Goal: Navigation & Orientation: Find specific page/section

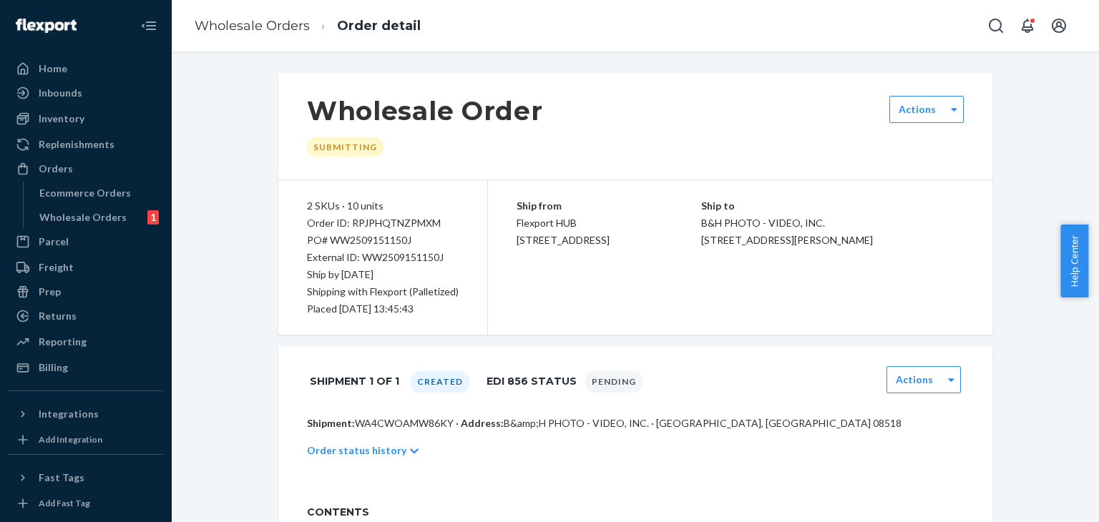
click at [1076, 280] on span "Help Center" at bounding box center [1075, 261] width 28 height 73
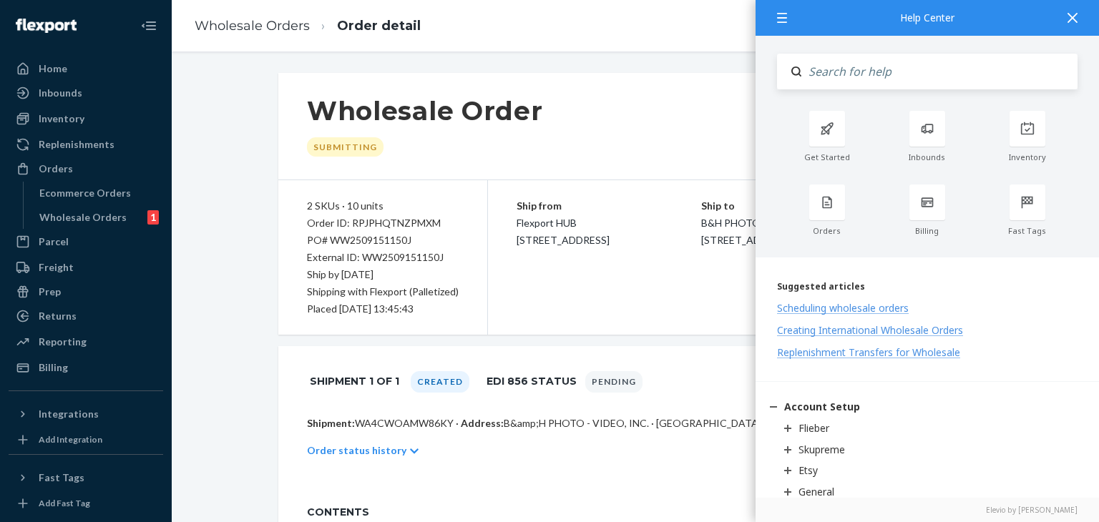
click at [515, 50] on div "Wholesale Orders Order detail" at bounding box center [635, 26] width 927 height 52
click at [68, 215] on div "Wholesale Orders" at bounding box center [82, 217] width 87 height 14
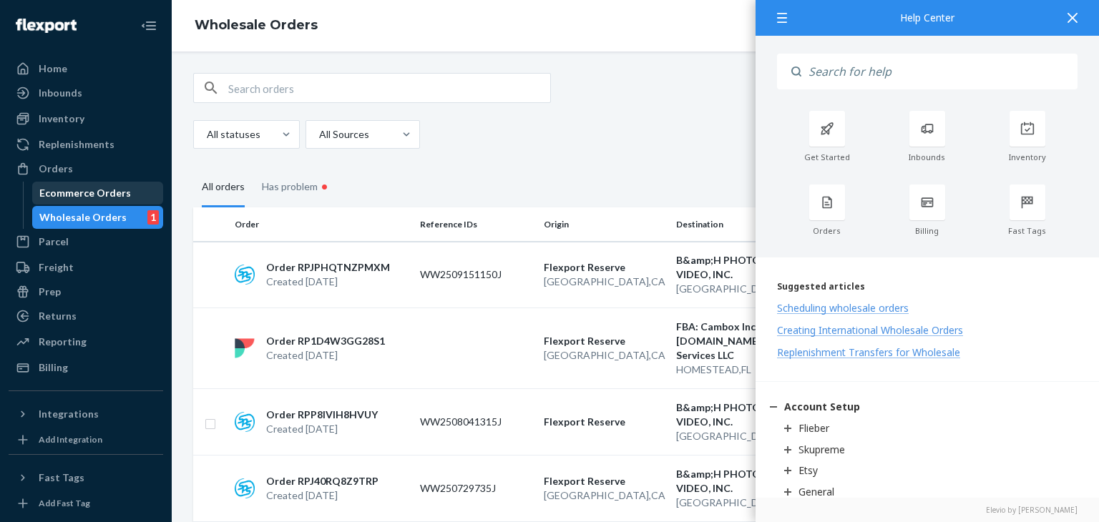
click at [89, 190] on div "Ecommerce Orders" at bounding box center [85, 193] width 92 height 14
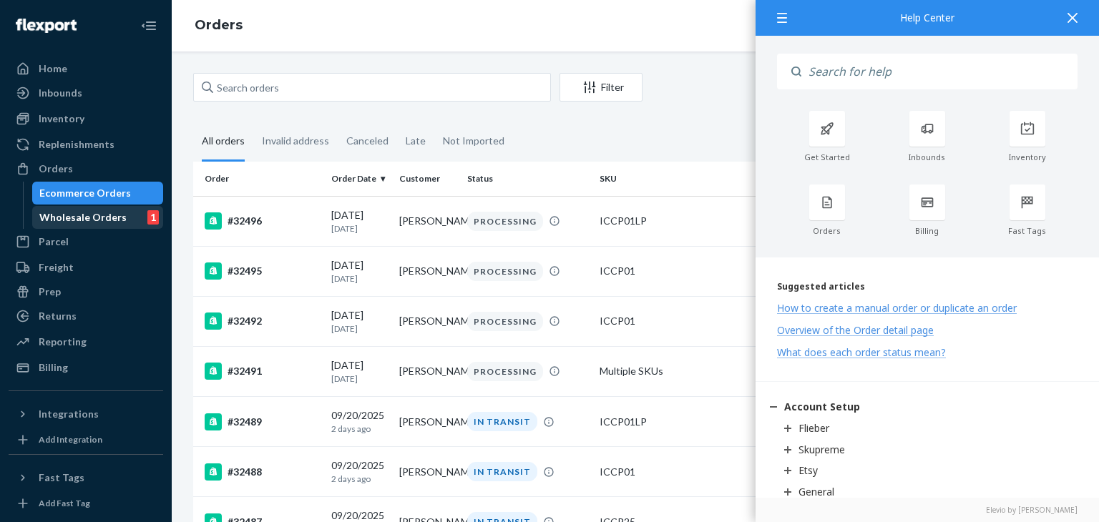
click at [78, 221] on div "Wholesale Orders" at bounding box center [82, 217] width 87 height 14
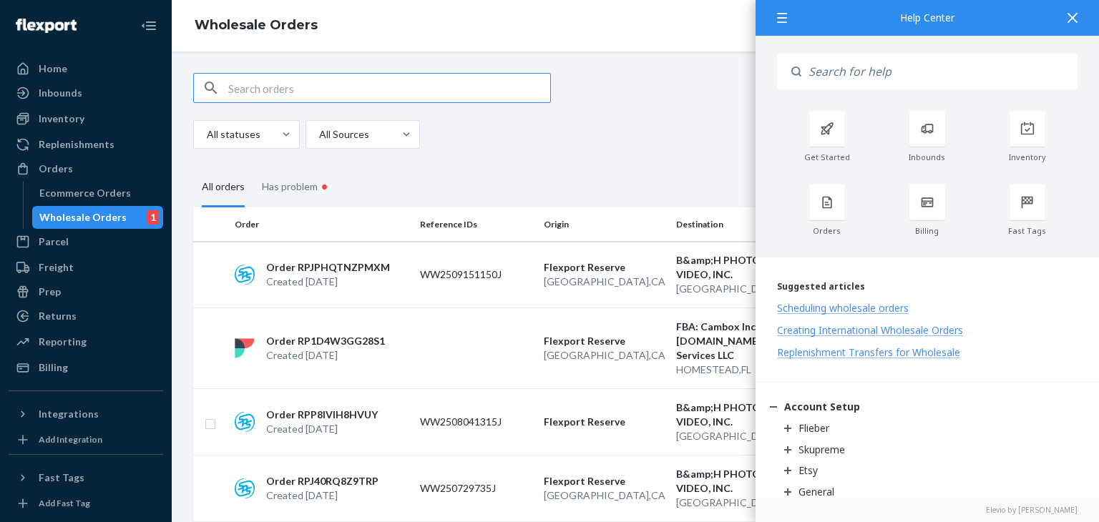
click at [1079, 26] on div at bounding box center [1072, 17] width 31 height 35
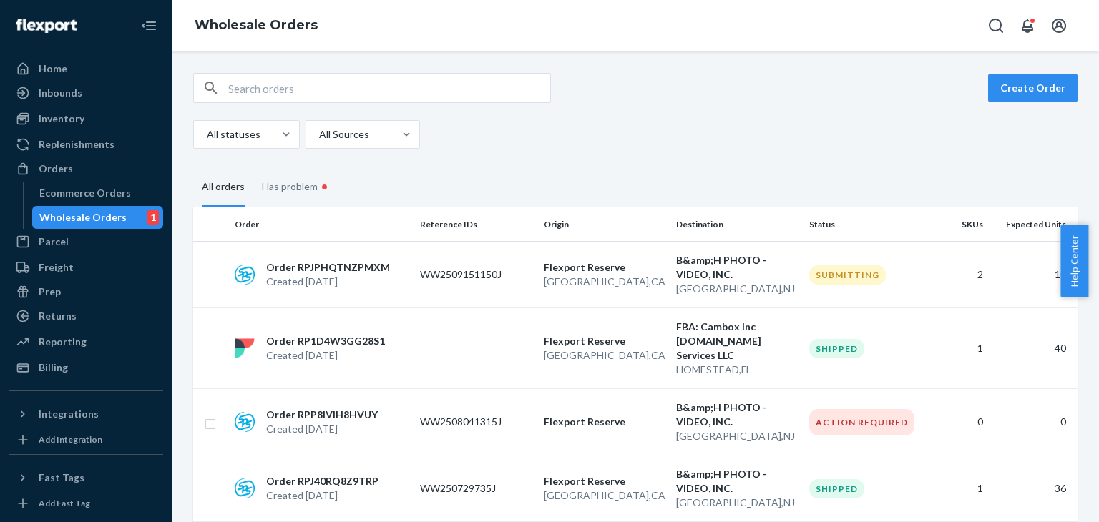
click at [844, 170] on fieldset "All orders Has problem •" at bounding box center [635, 187] width 884 height 42
click at [615, 145] on div "All statuses All Sources" at bounding box center [630, 134] width 874 height 29
click at [829, 138] on div "All statuses All Sources" at bounding box center [630, 134] width 874 height 29
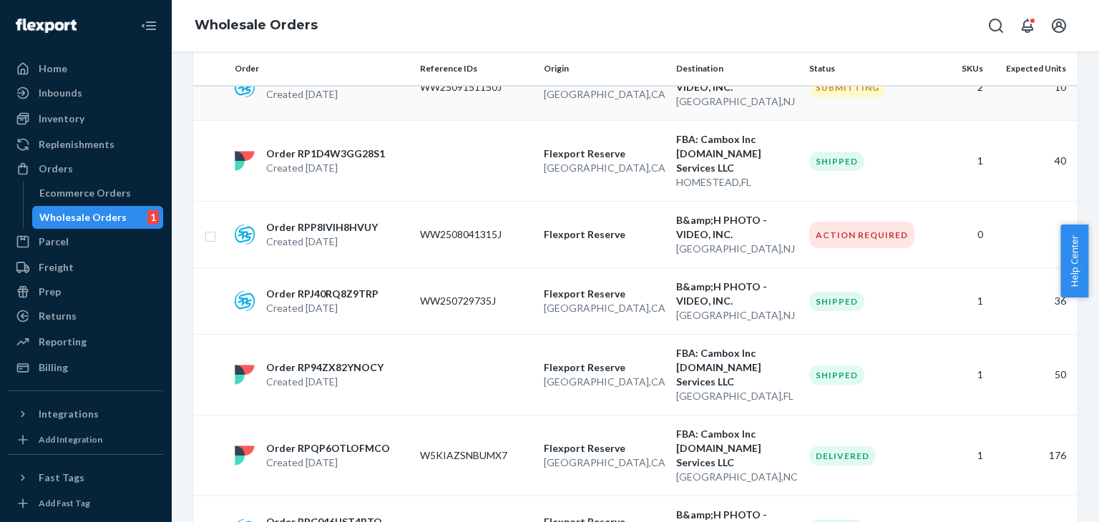
scroll to position [358, 0]
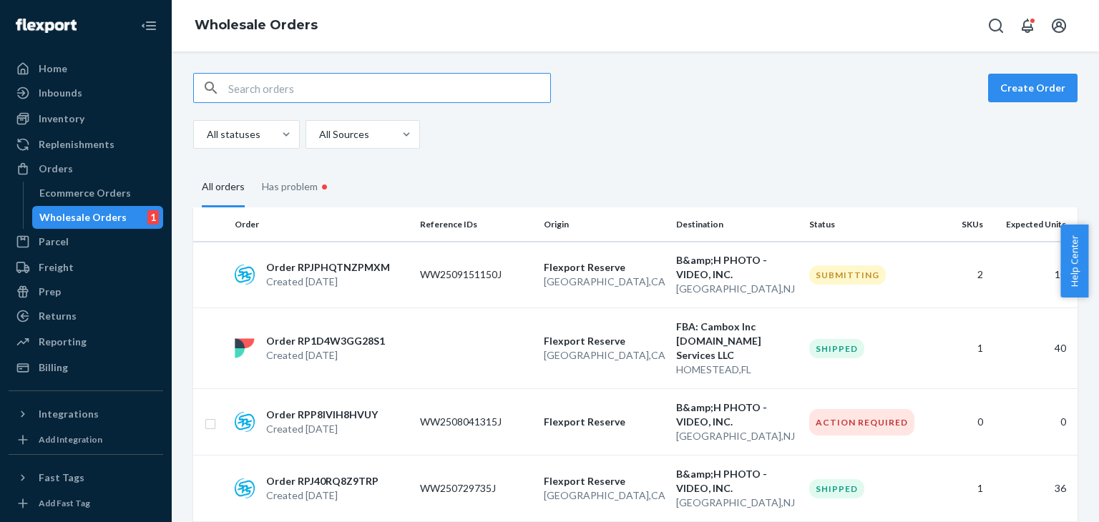
click at [671, 135] on div "All statuses All Sources" at bounding box center [630, 134] width 874 height 29
click at [653, 135] on div "All statuses All Sources" at bounding box center [630, 134] width 874 height 29
click at [674, 135] on div "All statuses All Sources" at bounding box center [630, 134] width 874 height 29
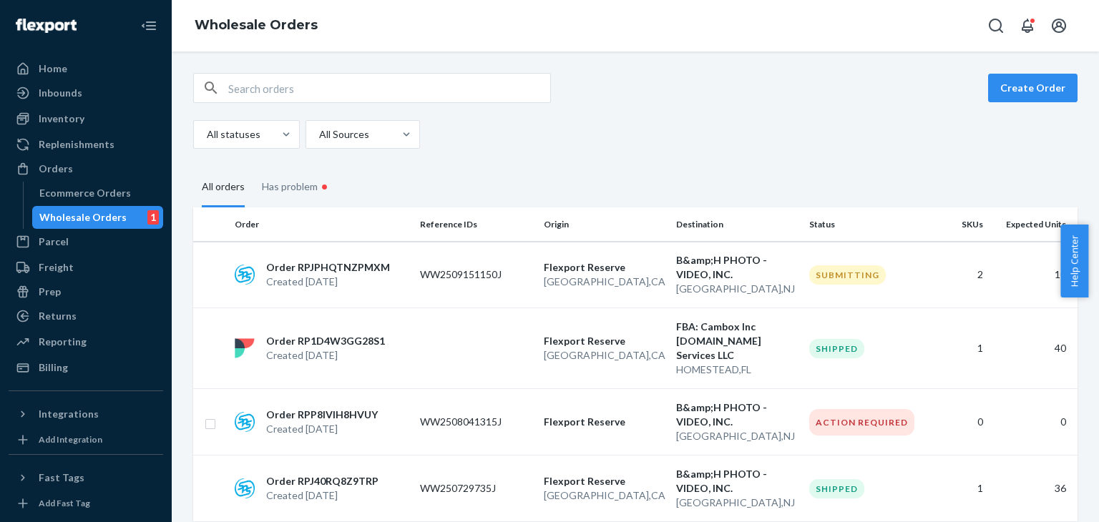
click at [674, 135] on div "All statuses All Sources" at bounding box center [630, 134] width 874 height 29
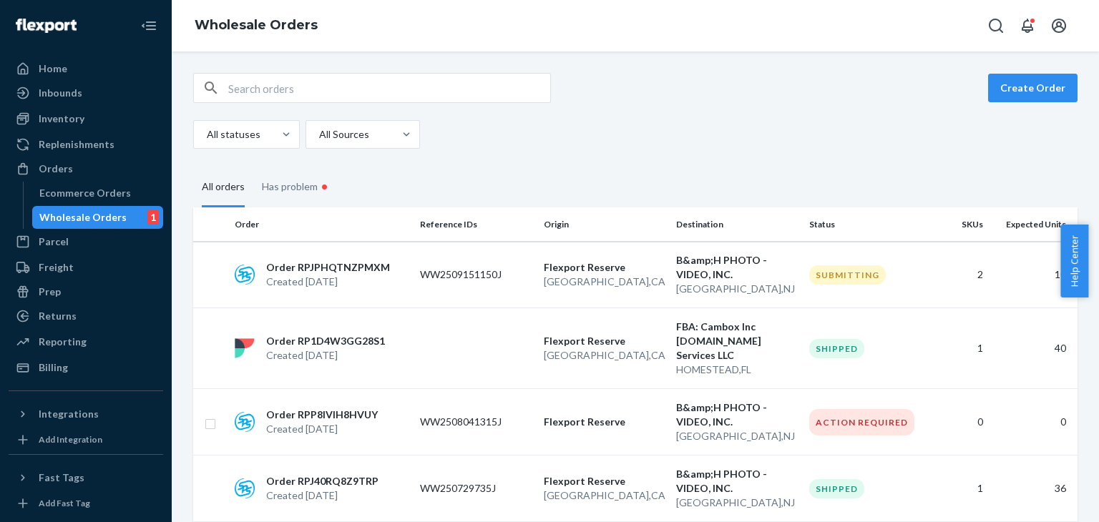
click at [674, 135] on div "All statuses All Sources" at bounding box center [630, 134] width 874 height 29
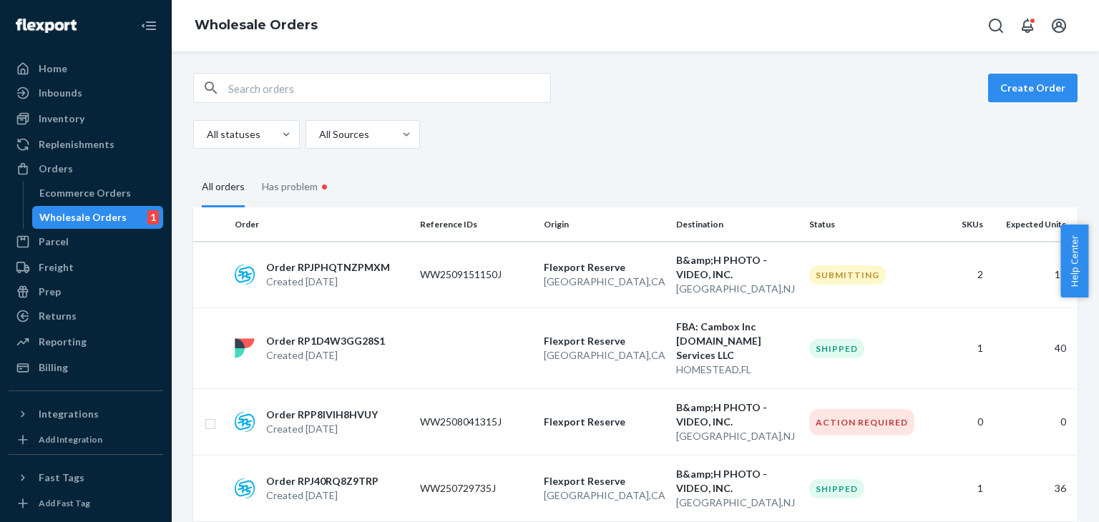
click at [674, 135] on div "All statuses All Sources" at bounding box center [630, 134] width 874 height 29
click at [72, 62] on div "Home" at bounding box center [86, 69] width 152 height 20
